Goal: Task Accomplishment & Management: Use online tool/utility

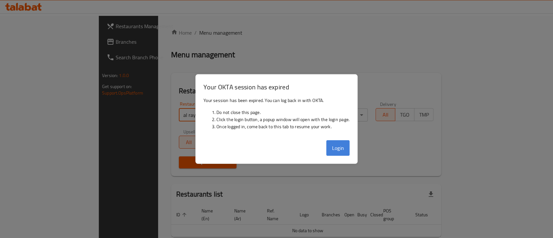
click at [345, 145] on button "Login" at bounding box center [337, 148] width 23 height 16
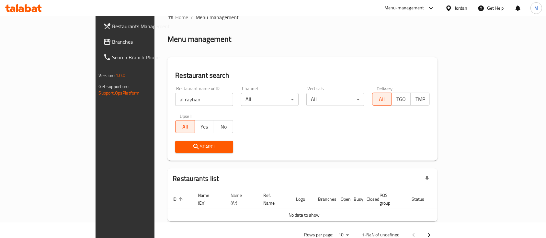
scroll to position [26, 0]
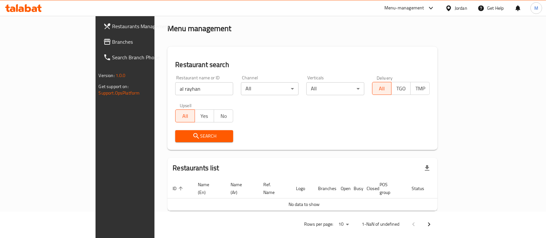
click at [182, 140] on span "Search" at bounding box center [204, 136] width 48 height 8
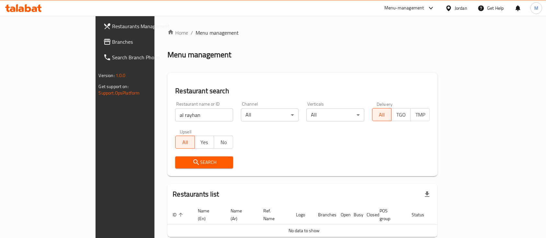
scroll to position [0, 0]
click at [180, 165] on span "Search" at bounding box center [204, 162] width 48 height 8
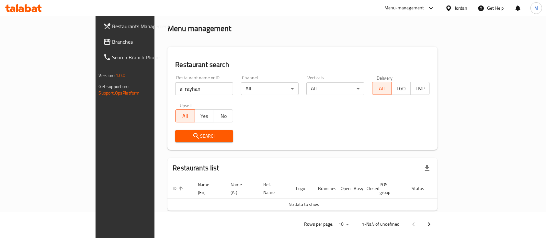
click at [188, 159] on div "Home / Menu management Menu management Restaurant search Restaurant name or ID …" at bounding box center [302, 118] width 270 height 230
click at [187, 137] on span "Search" at bounding box center [204, 136] width 48 height 8
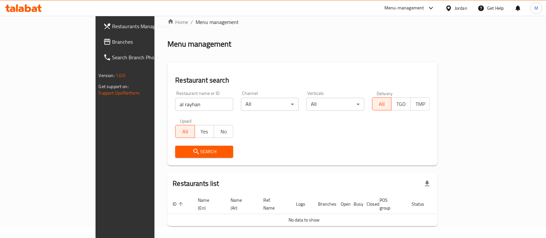
scroll to position [0, 0]
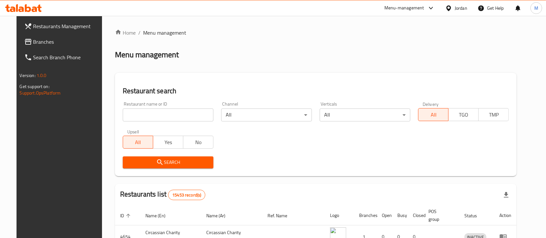
click at [168, 113] on input "search" at bounding box center [168, 114] width 91 height 13
type input "al rayhan"
click button "Search" at bounding box center [168, 162] width 91 height 12
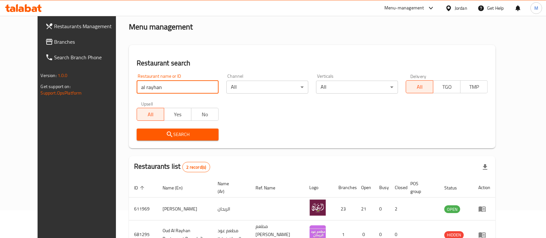
scroll to position [68, 0]
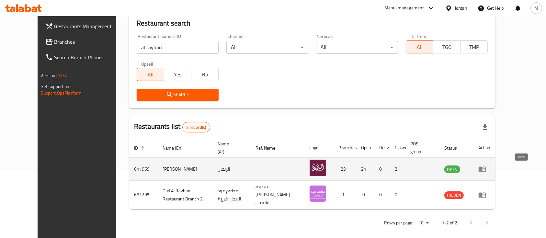
click at [486, 169] on icon "enhanced table" at bounding box center [482, 170] width 7 height 6
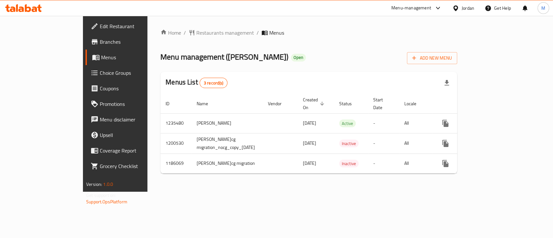
click at [100, 45] on span "Branches" at bounding box center [135, 42] width 70 height 8
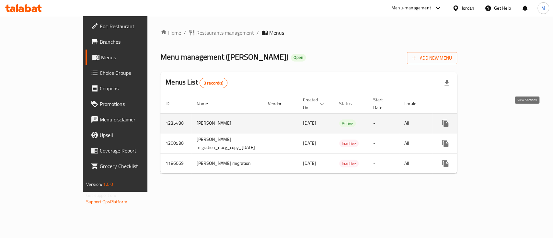
click at [500, 116] on link "enhanced table" at bounding box center [492, 124] width 16 height 16
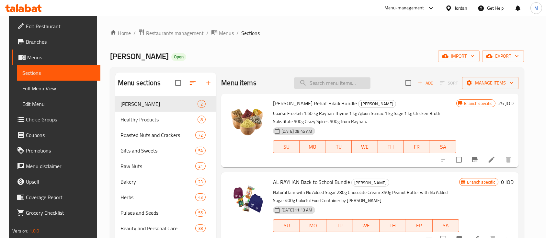
click at [326, 82] on input "search" at bounding box center [332, 82] width 76 height 11
paste input "Rayhan Vanilla Inshell Pecan Nuts"
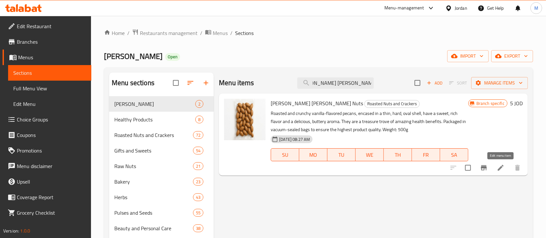
type input "Rayhan Vanilla Inshell Pecan Nuts"
click at [503, 166] on icon at bounding box center [501, 168] width 6 height 6
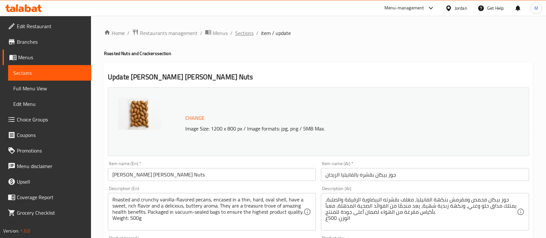
drag, startPoint x: 238, startPoint y: 31, endPoint x: 237, endPoint y: 45, distance: 14.3
click at [238, 31] on span "Sections" at bounding box center [244, 33] width 18 height 8
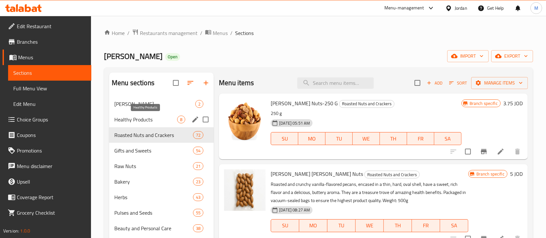
click at [158, 120] on span "Healthy Products" at bounding box center [145, 120] width 63 height 8
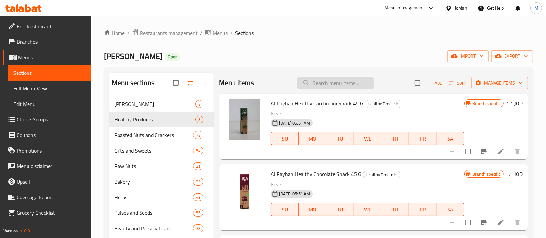
click at [307, 84] on input "search" at bounding box center [335, 82] width 76 height 11
paste input "Al Rayhan Cumin Seeds-100 G"
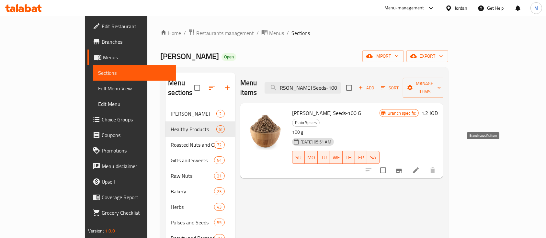
type input "Al Rayhan Cumin Seeds-100 G"
click at [402, 168] on icon "Branch-specific-item" at bounding box center [399, 170] width 6 height 5
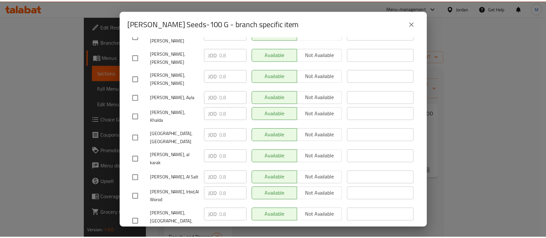
scroll to position [347, 0]
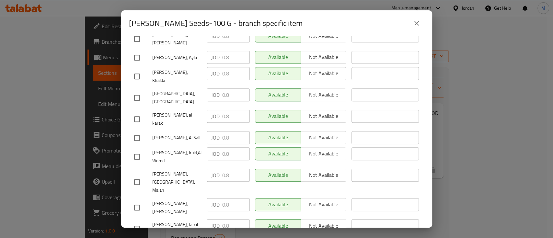
click at [416, 29] on button "close" at bounding box center [417, 24] width 16 height 16
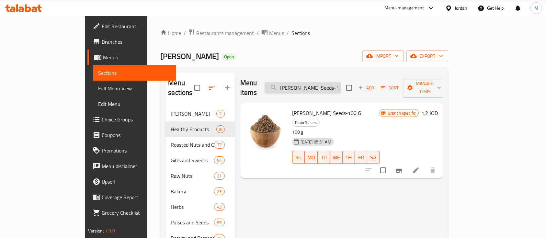
click at [341, 87] on input "Al Rayhan Cumin Seeds-100 G" at bounding box center [303, 87] width 76 height 11
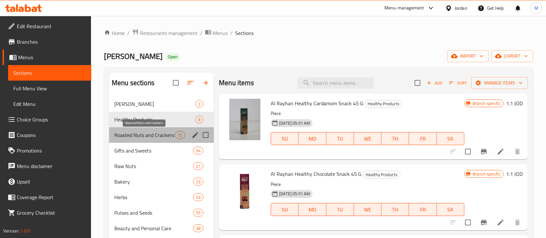
click at [153, 136] on span "Roasted Nuts and Crackers" at bounding box center [144, 135] width 61 height 8
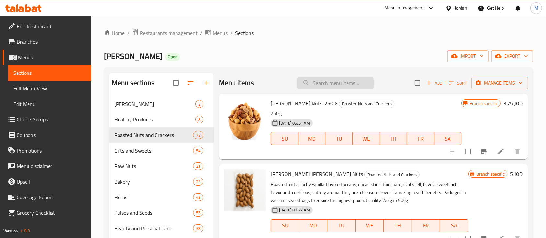
click at [319, 83] on input "search" at bounding box center [335, 82] width 76 height 11
paste input "Al Rayhan Walnut Heart Premium-250 Gm"
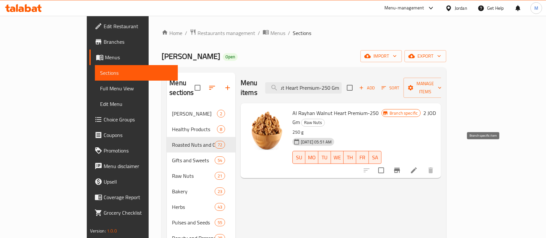
click at [405, 163] on button "Branch-specific-item" at bounding box center [397, 171] width 16 height 16
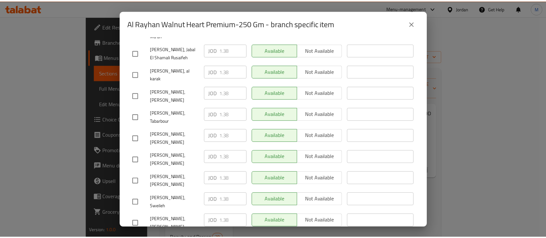
scroll to position [345, 0]
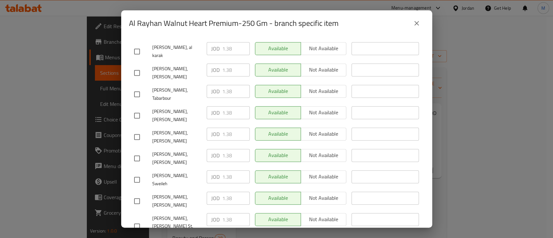
click at [418, 22] on icon "close" at bounding box center [417, 23] width 8 height 8
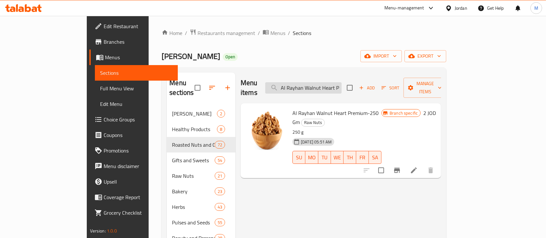
click at [339, 83] on input "Al Rayhan Walnut Heart Premium-250 Gm" at bounding box center [303, 87] width 76 height 11
type input "\"
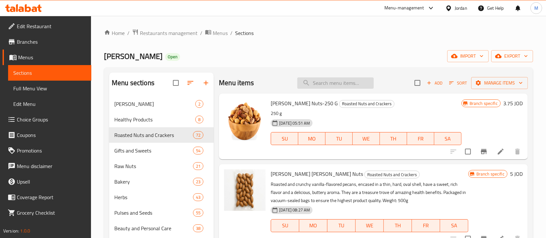
click at [329, 84] on input "search" at bounding box center [335, 82] width 76 height 11
paste input "Alrayhan Sweet And Chili Pretzles 100 Gm"
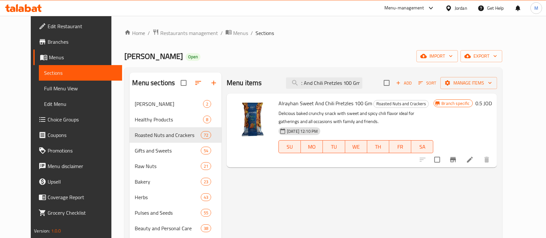
type input "Alrayhan Sweet And Chili Pretzles 100 Gm"
click at [457, 159] on icon "Branch-specific-item" at bounding box center [453, 160] width 8 height 8
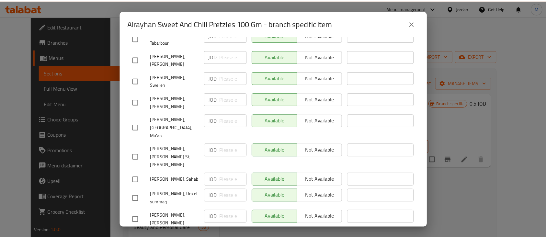
scroll to position [347, 0]
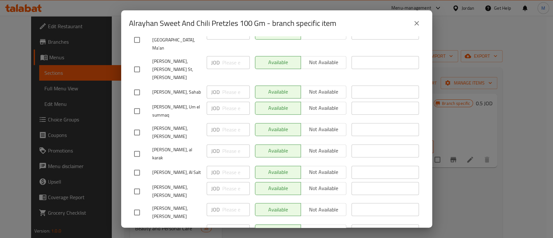
click at [414, 20] on icon "close" at bounding box center [417, 23] width 8 height 8
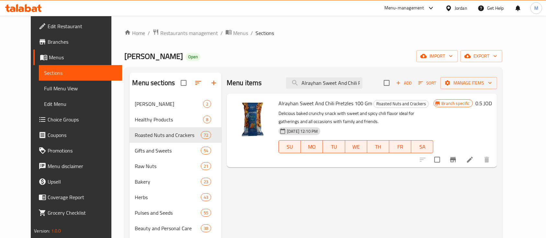
click at [125, 58] on span "Al Rayhan" at bounding box center [153, 56] width 59 height 15
copy span "Al Rayhan"
